Goal: Communication & Community: Answer question/provide support

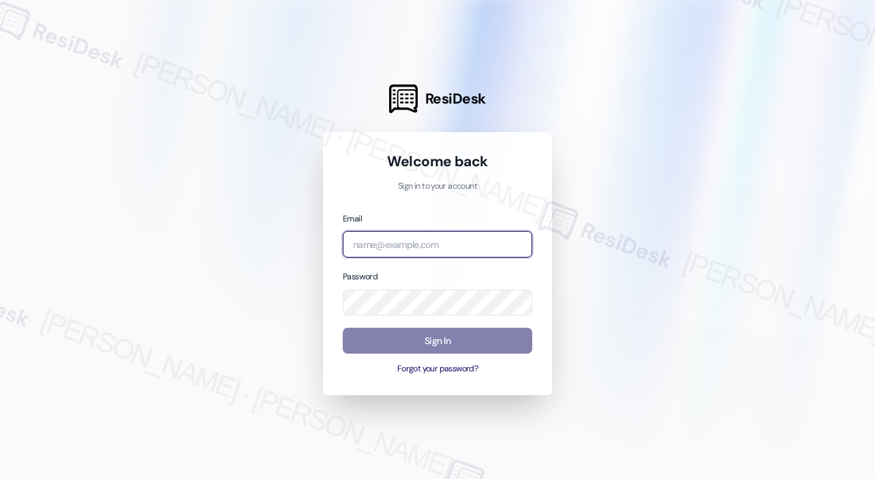
click at [458, 253] on input "email" at bounding box center [437, 244] width 189 height 27
type input "[EMAIL_ADDRESS][PERSON_NAME][DOMAIN_NAME]"
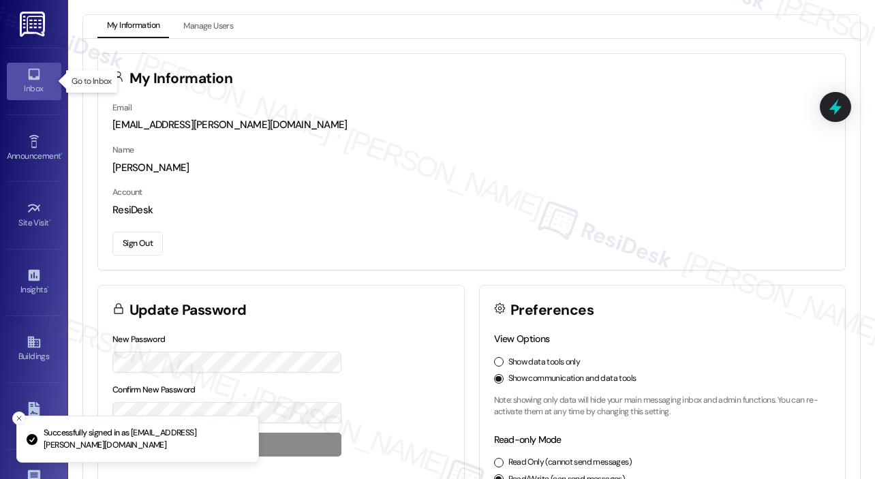
click at [22, 76] on link "Inbox" at bounding box center [34, 81] width 54 height 37
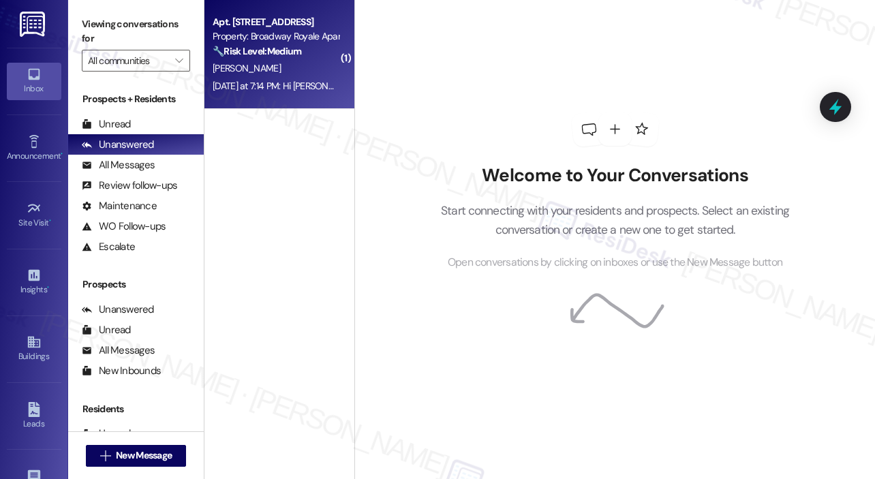
click at [284, 74] on div "[PERSON_NAME]" at bounding box center [275, 68] width 129 height 17
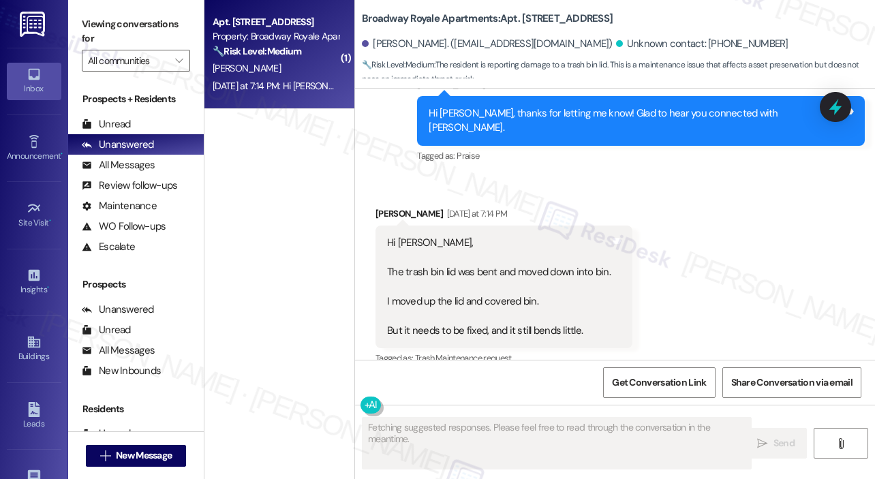
scroll to position [520, 0]
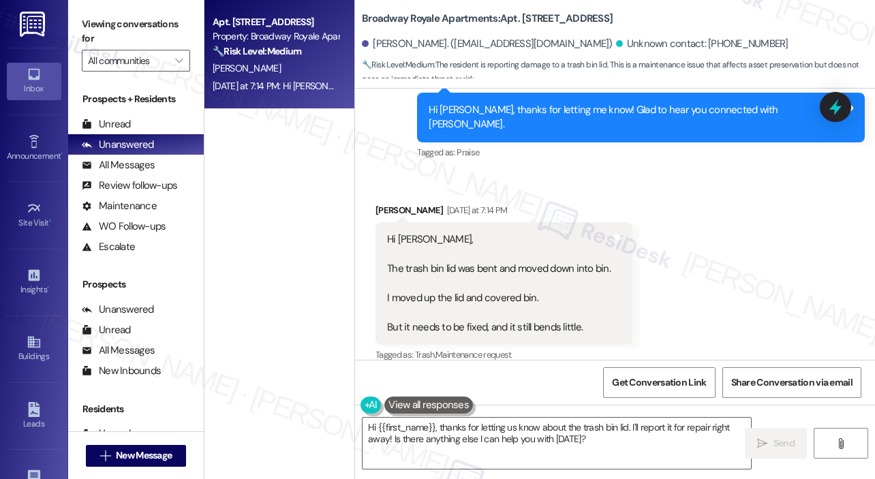
click at [548, 172] on div "Received via SMS [PERSON_NAME] [DATE] at 7:14 PM Hi [PERSON_NAME], The trash bi…" at bounding box center [615, 273] width 520 height 202
click at [629, 193] on div "Received via SMS [PERSON_NAME] [DATE] at 7:14 PM Hi [PERSON_NAME], The trash bi…" at bounding box center [503, 284] width 277 height 182
click at [639, 180] on div "Received via SMS [PERSON_NAME] [DATE] at 7:14 PM Hi [PERSON_NAME], The trash bi…" at bounding box center [615, 273] width 520 height 202
click at [733, 287] on div "Received via SMS [PERSON_NAME] [DATE] at 7:14 PM Hi [PERSON_NAME], The trash bi…" at bounding box center [615, 273] width 520 height 202
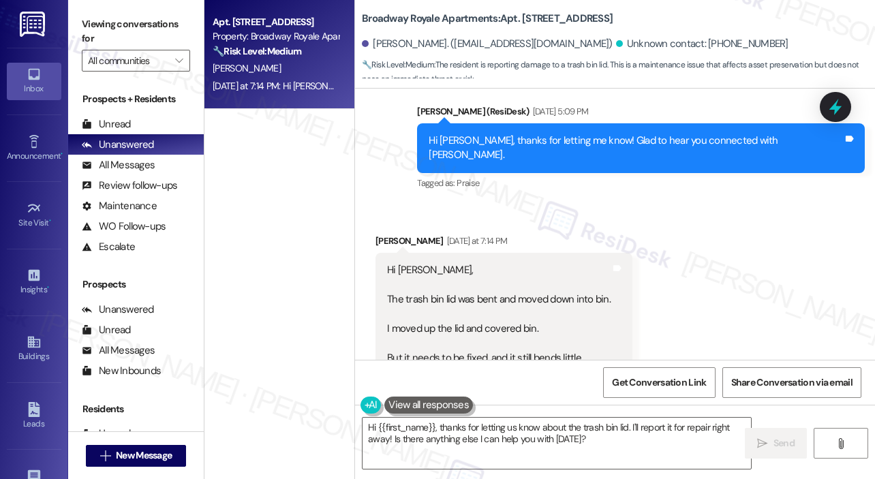
scroll to position [521, 0]
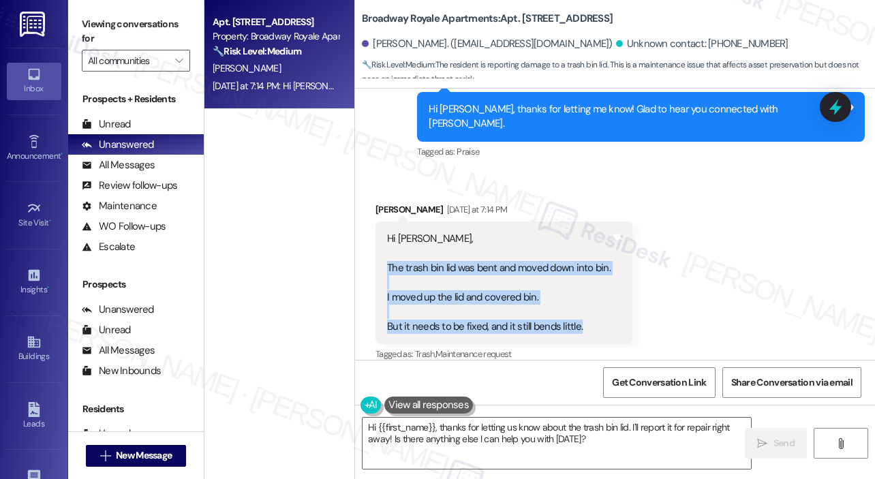
drag, startPoint x: 586, startPoint y: 311, endPoint x: 389, endPoint y: 253, distance: 205.4
click at [389, 253] on div "Hi [PERSON_NAME], The trash bin lid was bent and moved down into bin. I moved u…" at bounding box center [498, 283] width 223 height 102
copy div "The trash bin lid was bent and moved down into bin. I moved up the lid and cove…"
click at [475, 428] on textarea "Hi {{first_name}}, thanks for letting us know about the trash bin lid. I'll rep…" at bounding box center [556, 443] width 388 height 51
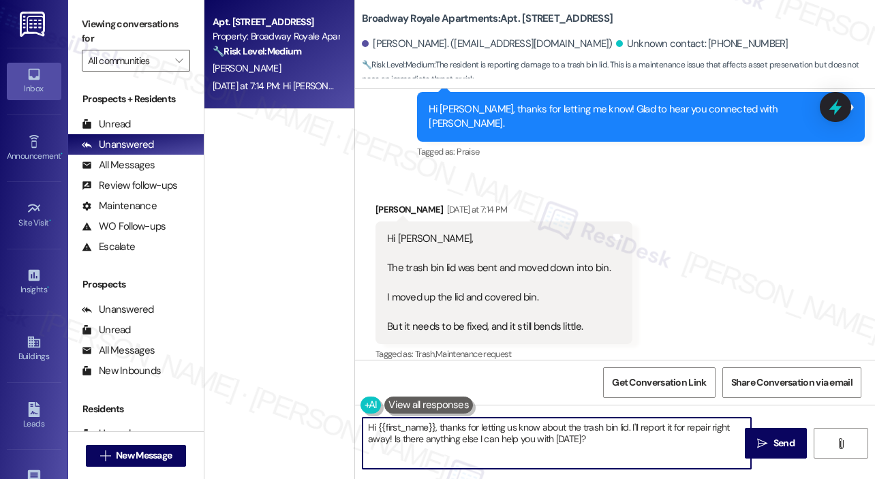
click at [475, 428] on textarea "Hi {{first_name}}, thanks for letting us know about the trash bin lid. I'll rep…" at bounding box center [556, 443] width 388 height 51
paste textarea "Thank you for letting us know about the trash bin lid. Can you describe a bit m…"
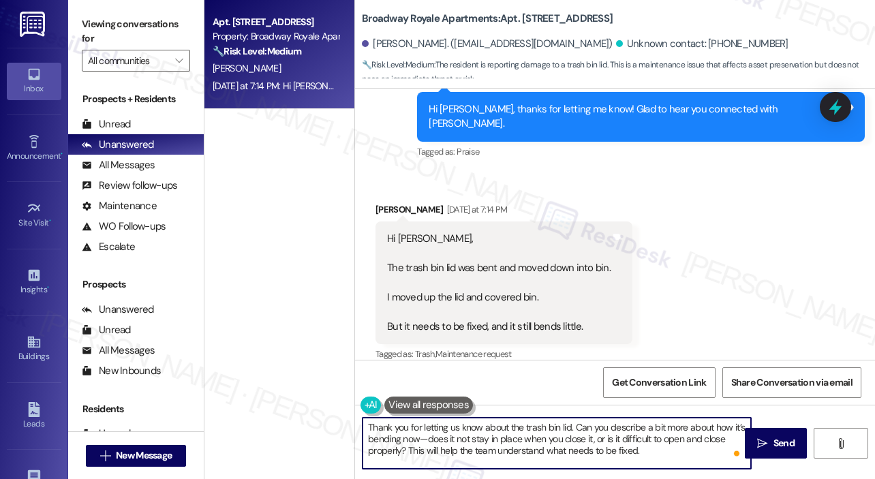
click at [625, 452] on textarea "Thank you for letting us know about the trash bin lid. Can you describe a bit m…" at bounding box center [556, 443] width 388 height 51
click at [627, 447] on textarea "Thank you for letting us know about the trash bin lid. Can you describe a bit m…" at bounding box center [556, 443] width 388 height 51
click at [684, 447] on textarea "Thank you for letting us know about the trash bin lid. Can you describe a bit m…" at bounding box center [556, 443] width 388 height 51
type textarea "Thank you for letting us know about the trash bin lid. Can you describe a bit m…"
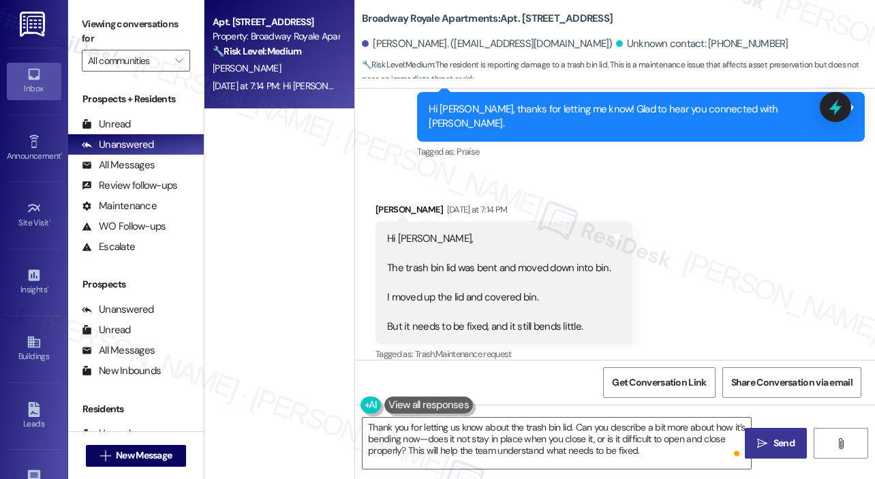
click at [784, 445] on span "Send" at bounding box center [783, 443] width 21 height 14
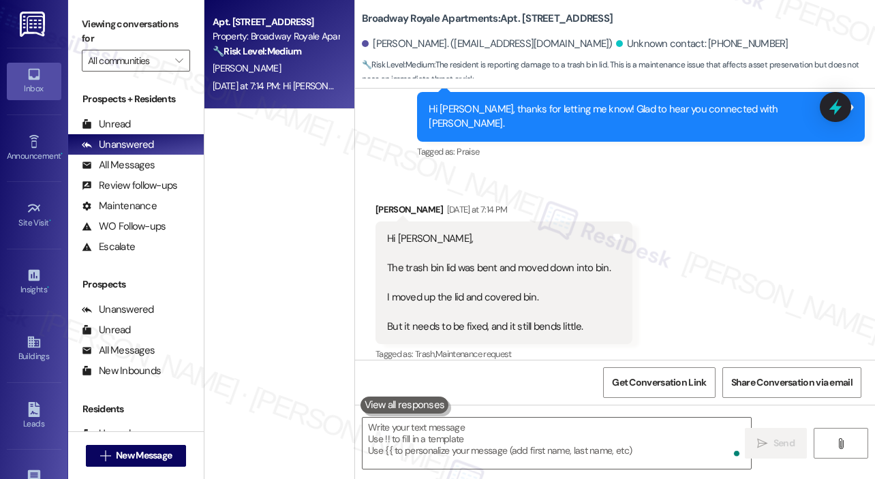
scroll to position [520, 0]
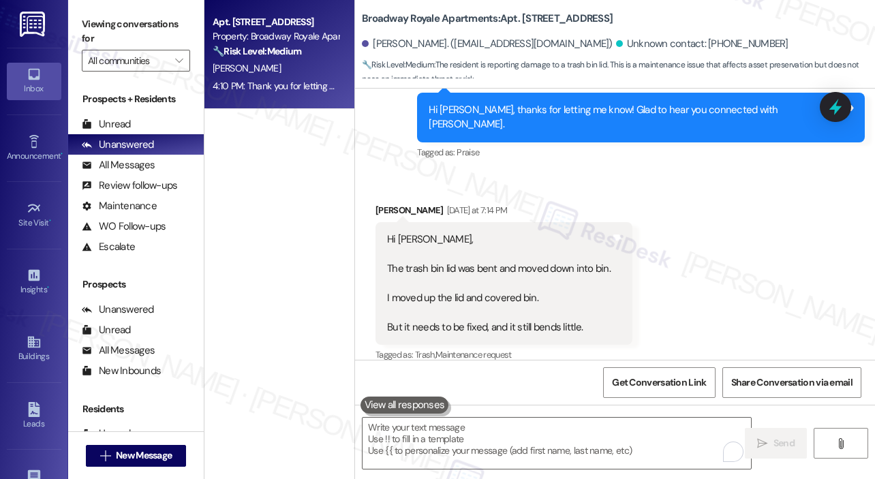
click at [741, 304] on div "Received via SMS [PERSON_NAME] [DATE] at 7:14 PM Hi [PERSON_NAME], The trash bi…" at bounding box center [615, 273] width 520 height 202
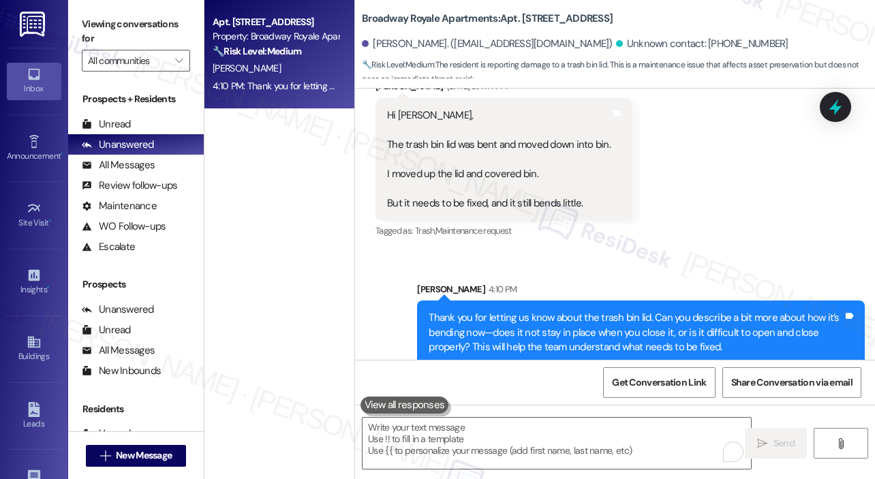
scroll to position [646, 0]
